Goal: Information Seeking & Learning: Check status

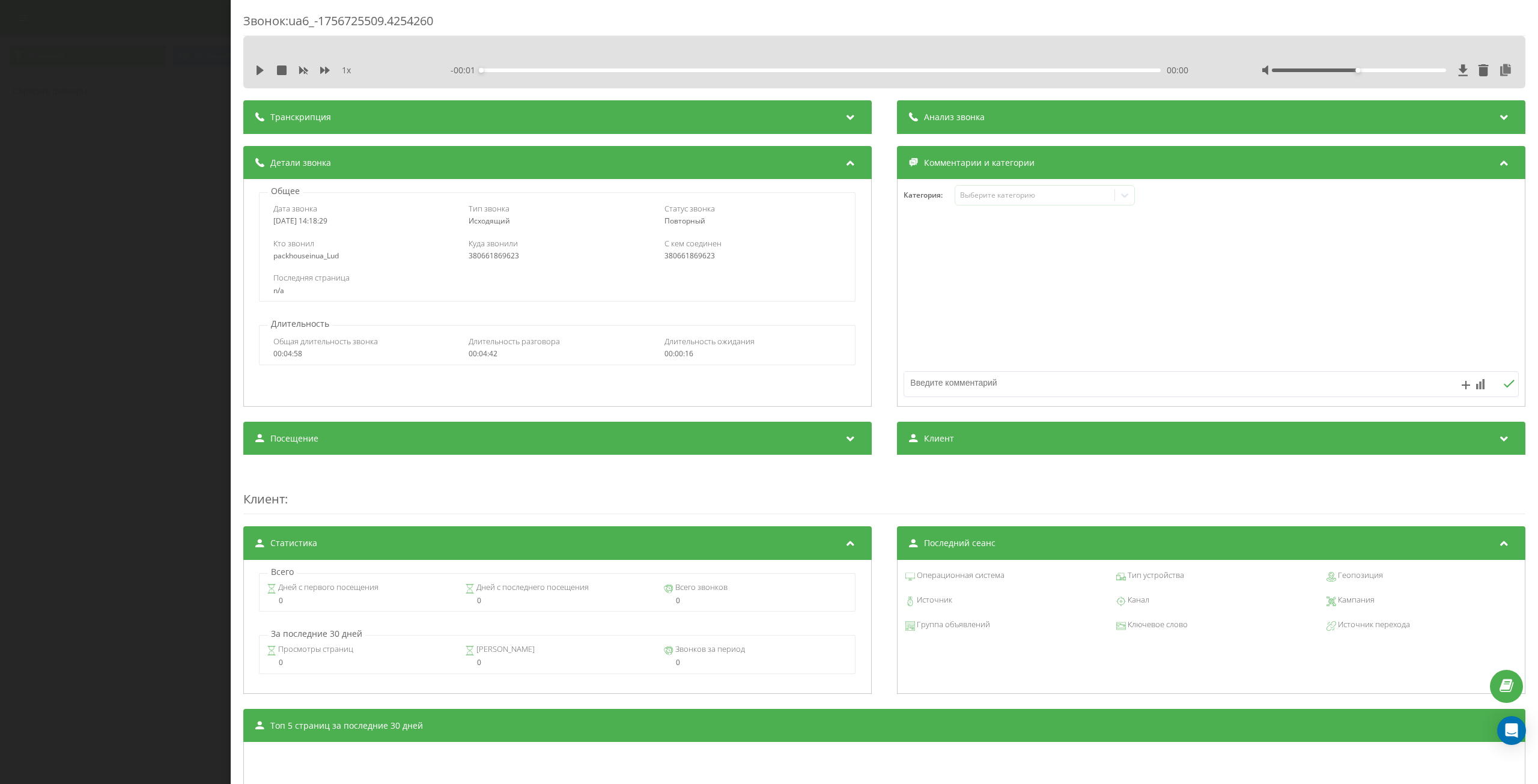
click at [163, 167] on div "Звонок : ua6_-1756725509.4254260 1 x - 00:01 00:00 00:00 Транскрипция Для анали…" at bounding box center [769, 392] width 1538 height 784
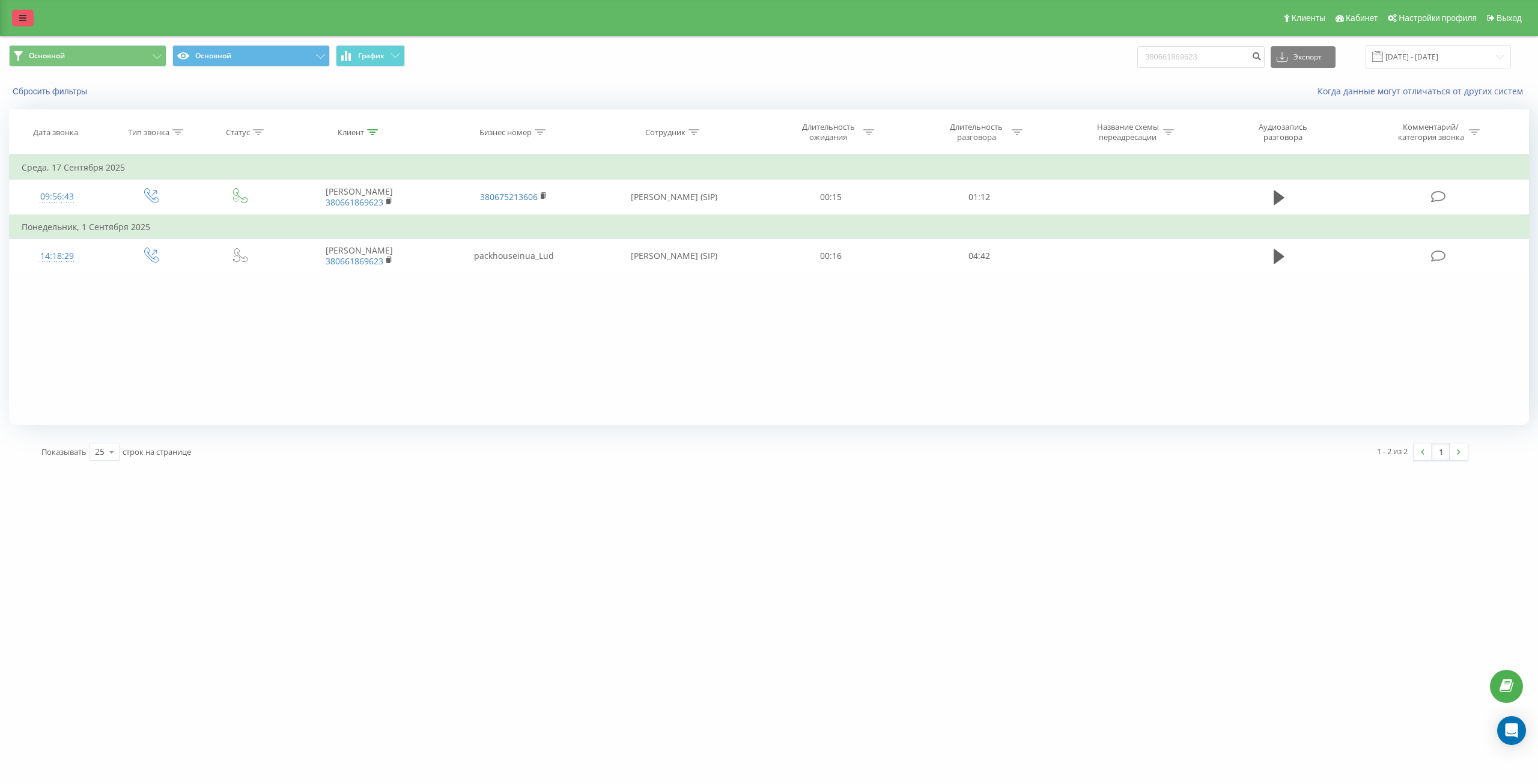
click at [13, 15] on link at bounding box center [23, 18] width 21 height 17
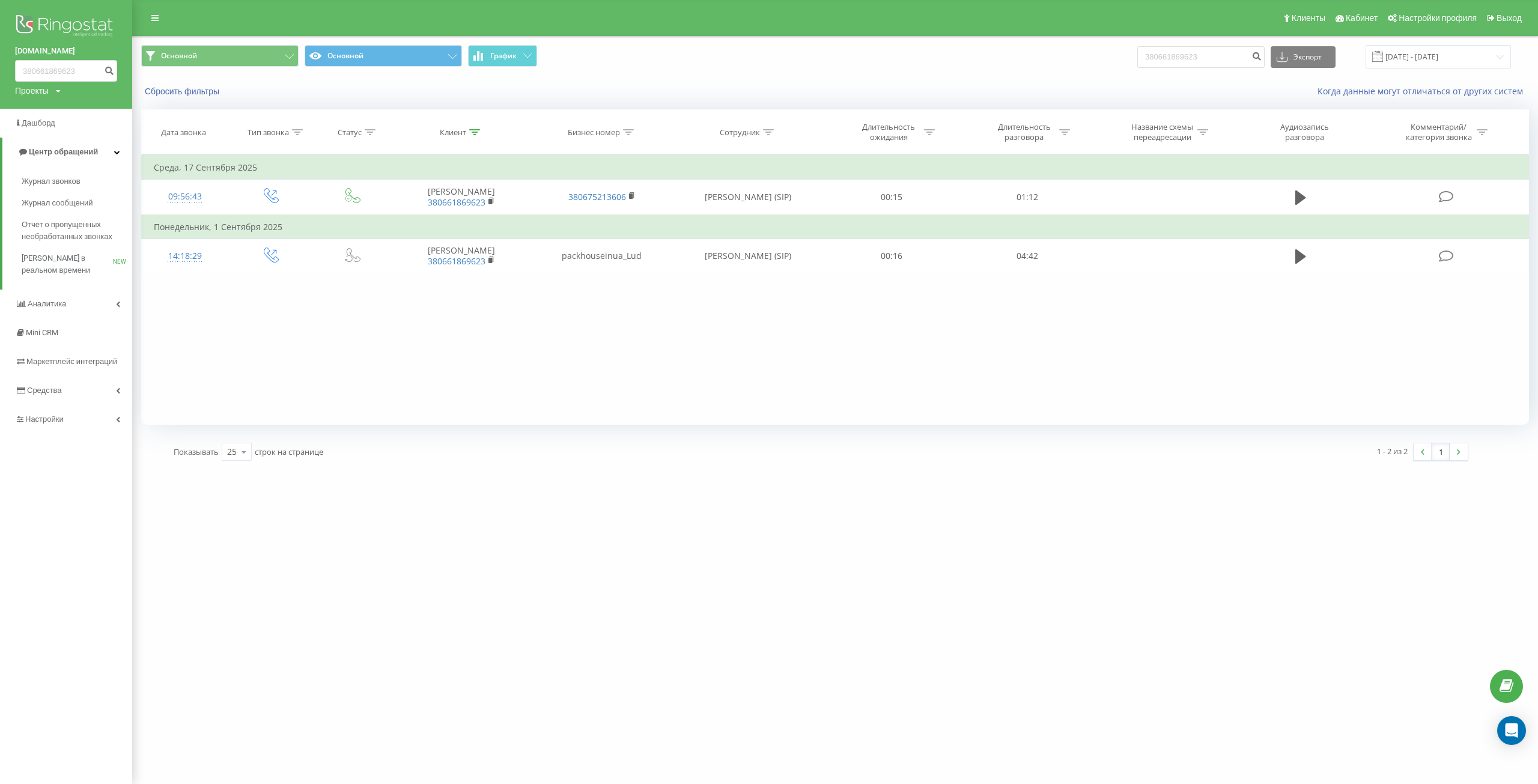
click at [65, 23] on img at bounding box center [66, 27] width 102 height 30
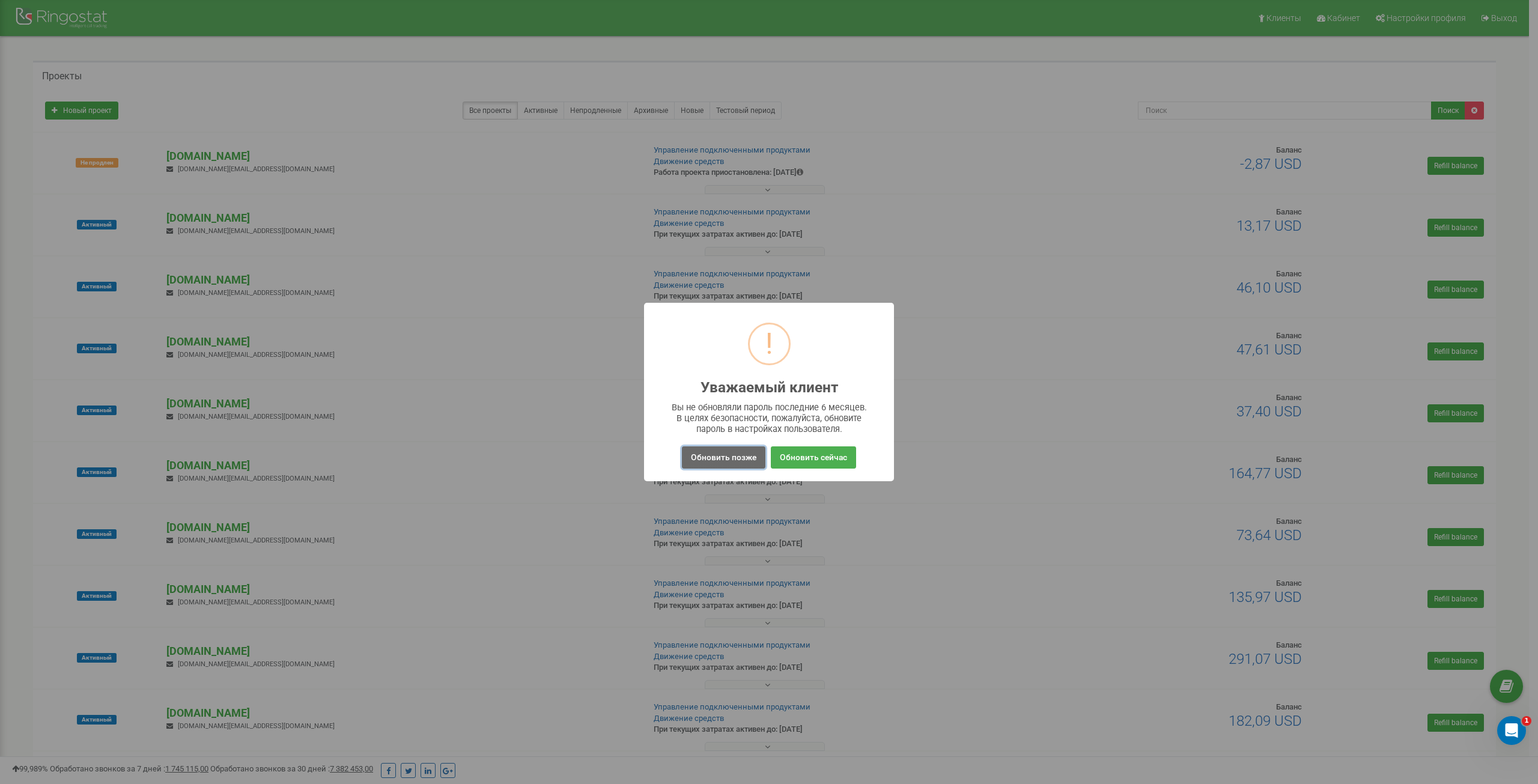
click at [718, 455] on button "Обновить позже" at bounding box center [724, 457] width 84 height 22
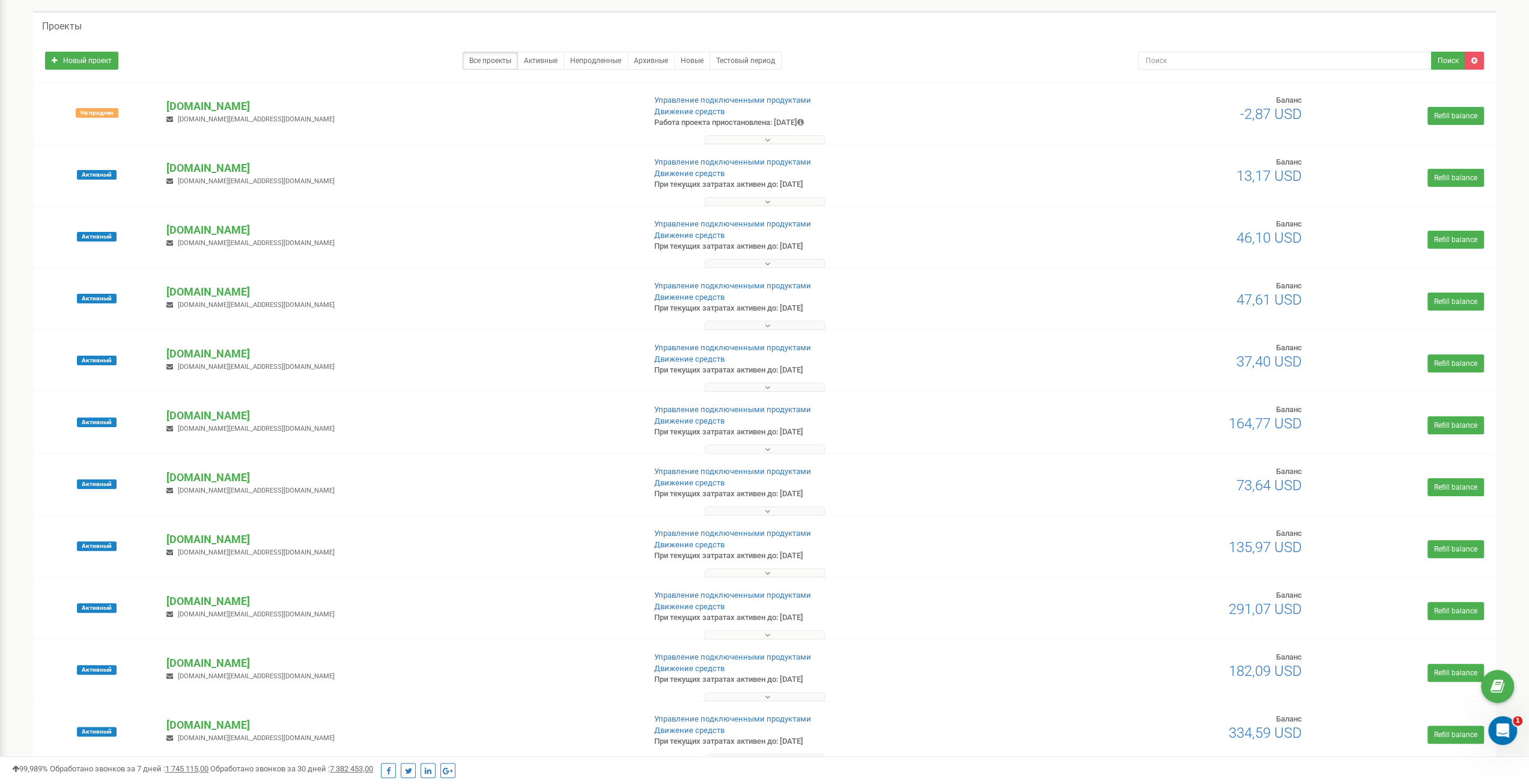
scroll to position [652, 0]
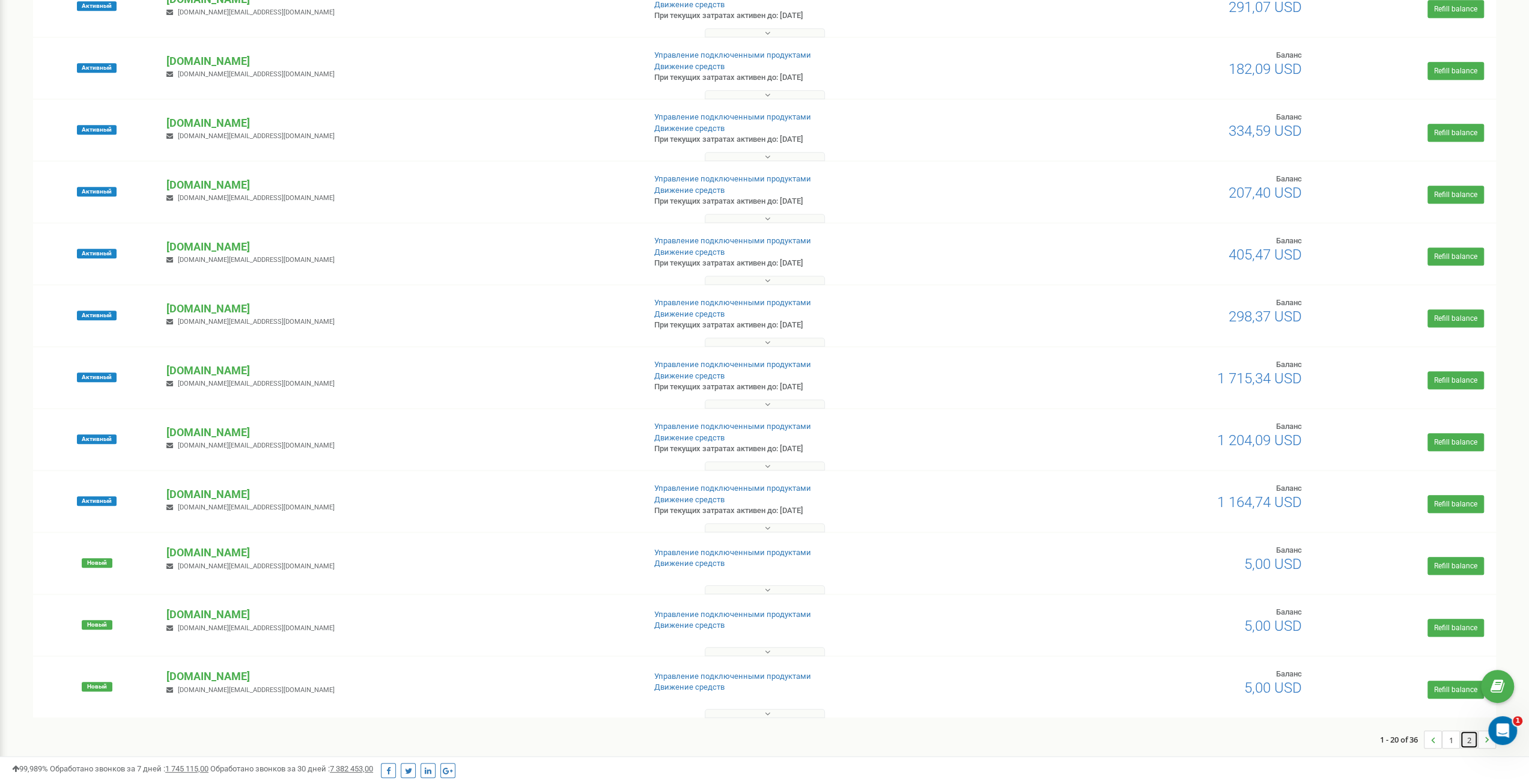
click at [1465, 746] on link "2" at bounding box center [1469, 739] width 17 height 17
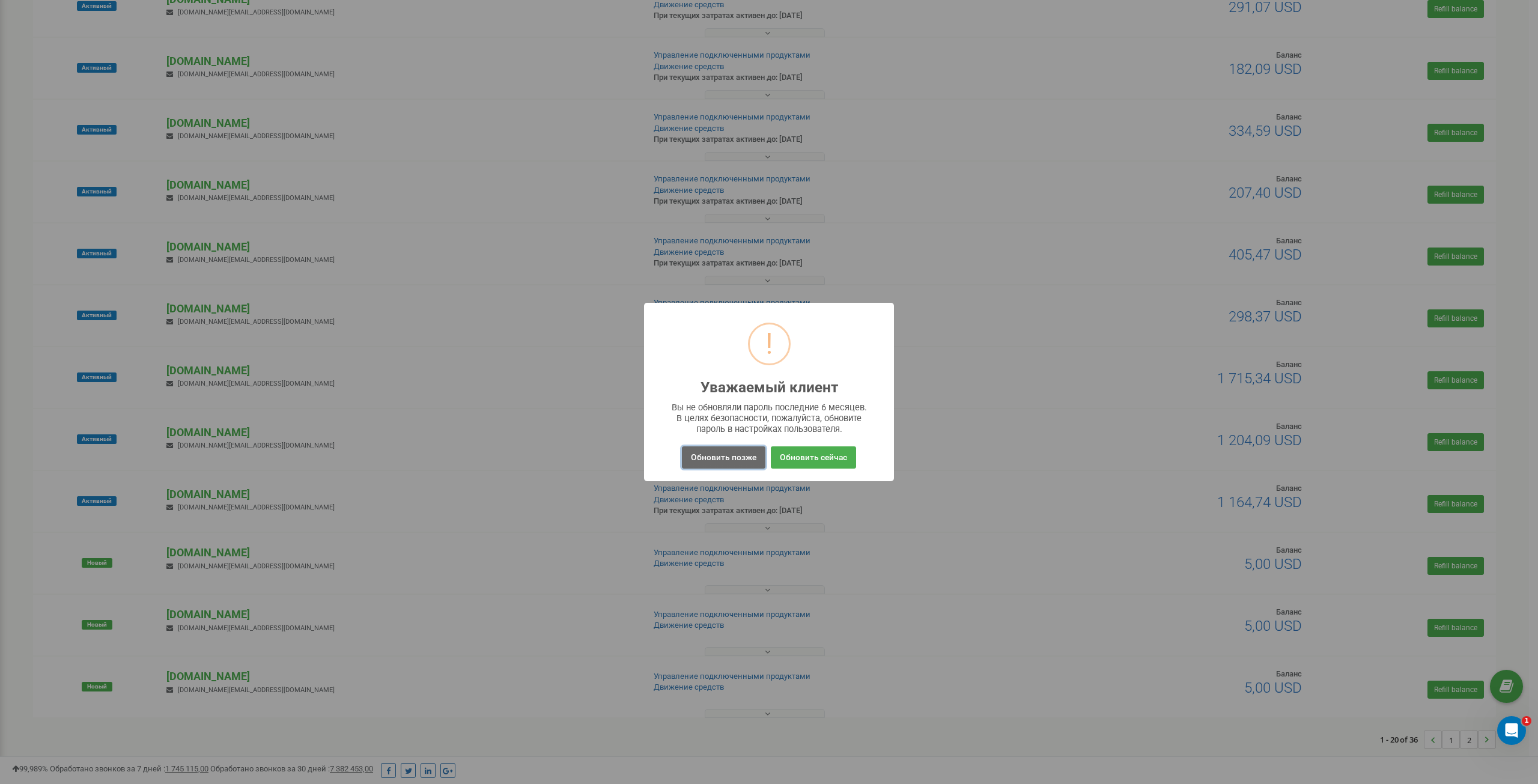
click at [704, 468] on button "Обновить позже" at bounding box center [724, 457] width 84 height 22
